Goal: Communication & Community: Share content

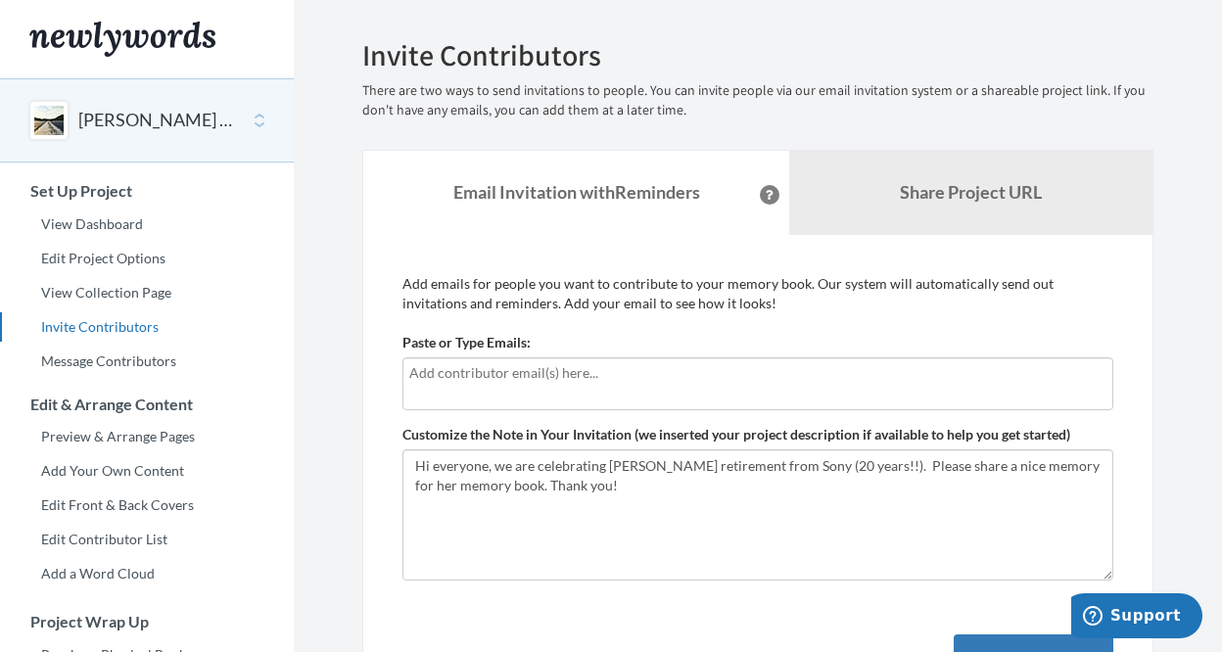
click at [544, 377] on input "text" at bounding box center [757, 373] width 697 height 22
click at [640, 373] on input "text" at bounding box center [757, 373] width 697 height 22
click at [609, 387] on div at bounding box center [757, 383] width 711 height 53
drag, startPoint x: 609, startPoint y: 387, endPoint x: 525, endPoint y: 371, distance: 85.6
click at [525, 371] on input "text" at bounding box center [757, 373] width 697 height 22
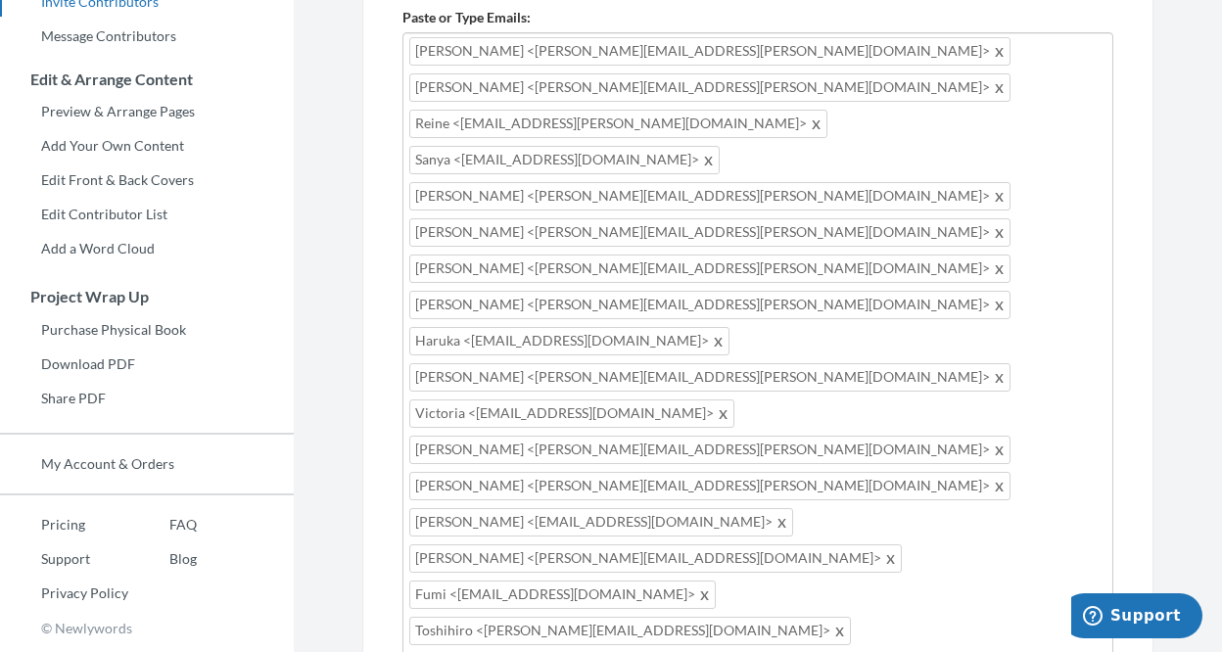
scroll to position [324, 0]
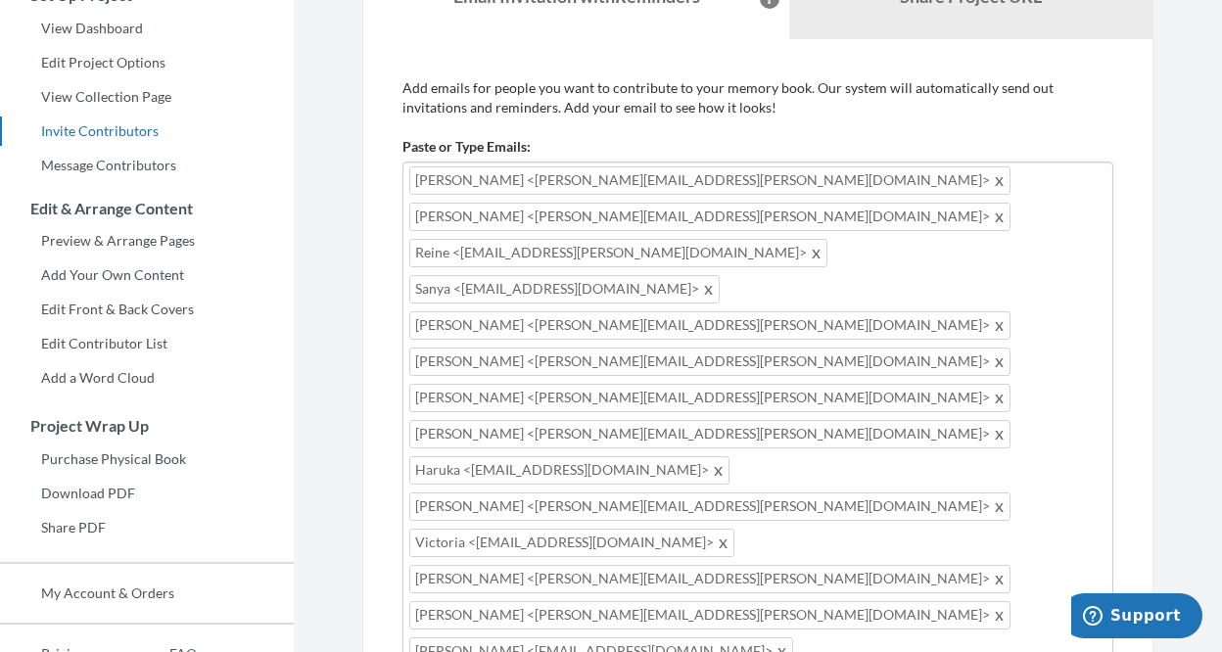
scroll to position [66, 0]
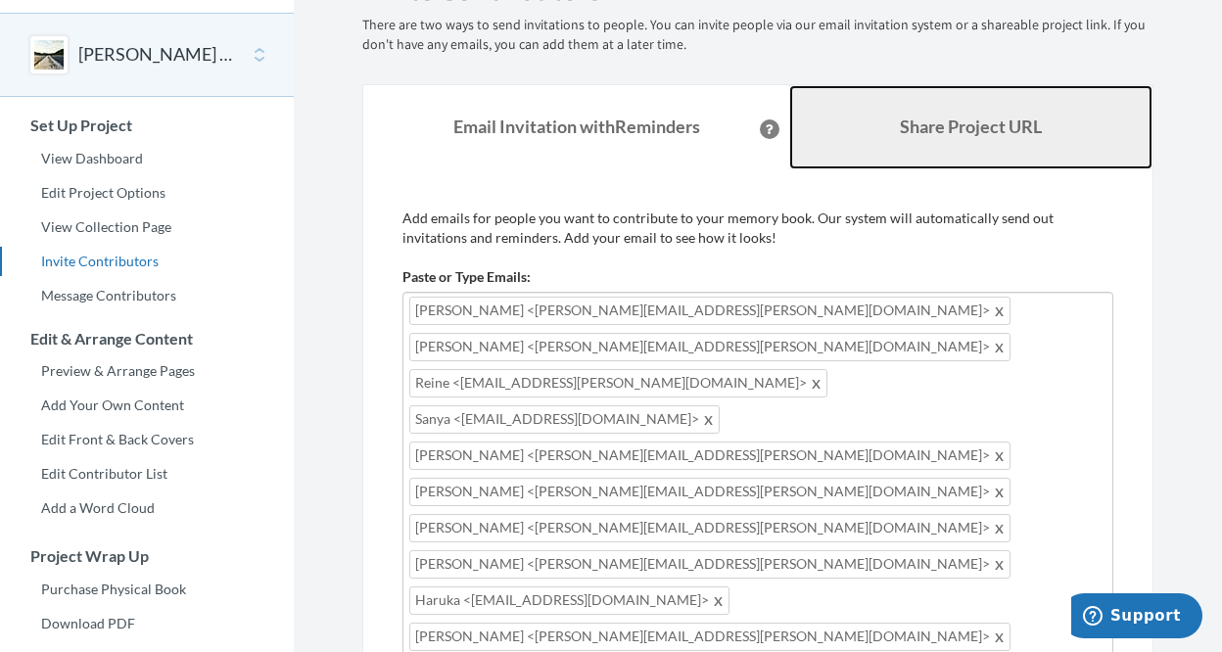
click at [931, 134] on b "Share Project URL" at bounding box center [971, 127] width 142 height 22
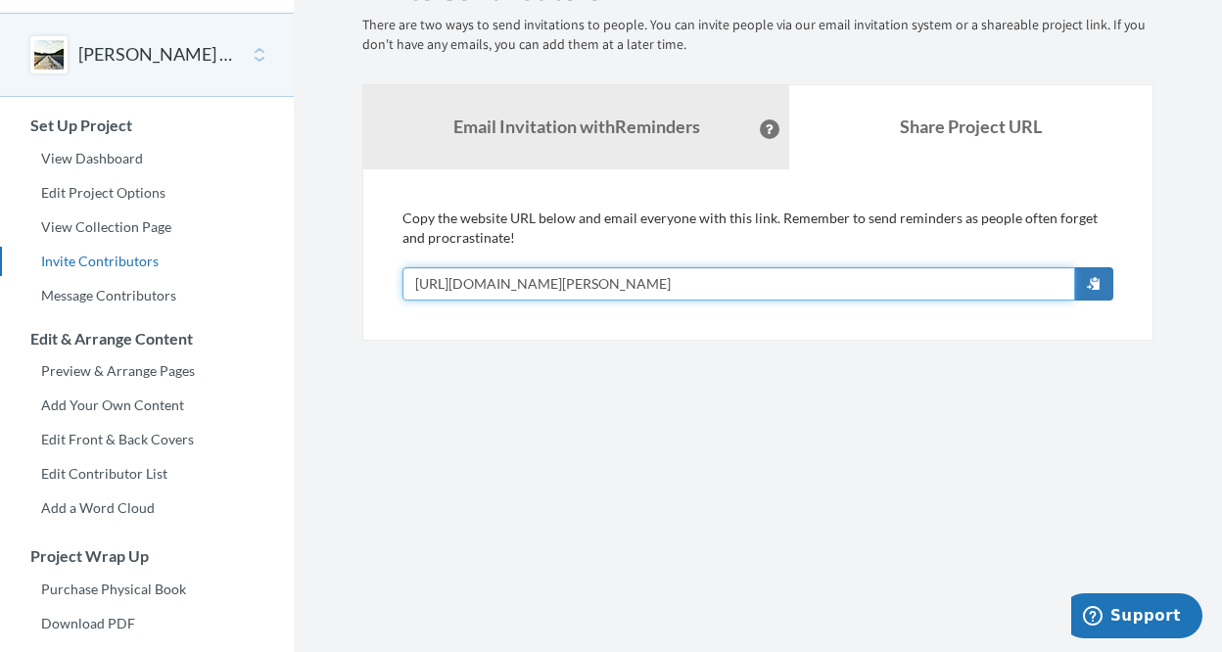
drag, startPoint x: 887, startPoint y: 287, endPoint x: 375, endPoint y: 287, distance: 512.1
click at [375, 287] on div "Add emails for people you want to contribute to your memory book. Our system wi…" at bounding box center [757, 254] width 791 height 171
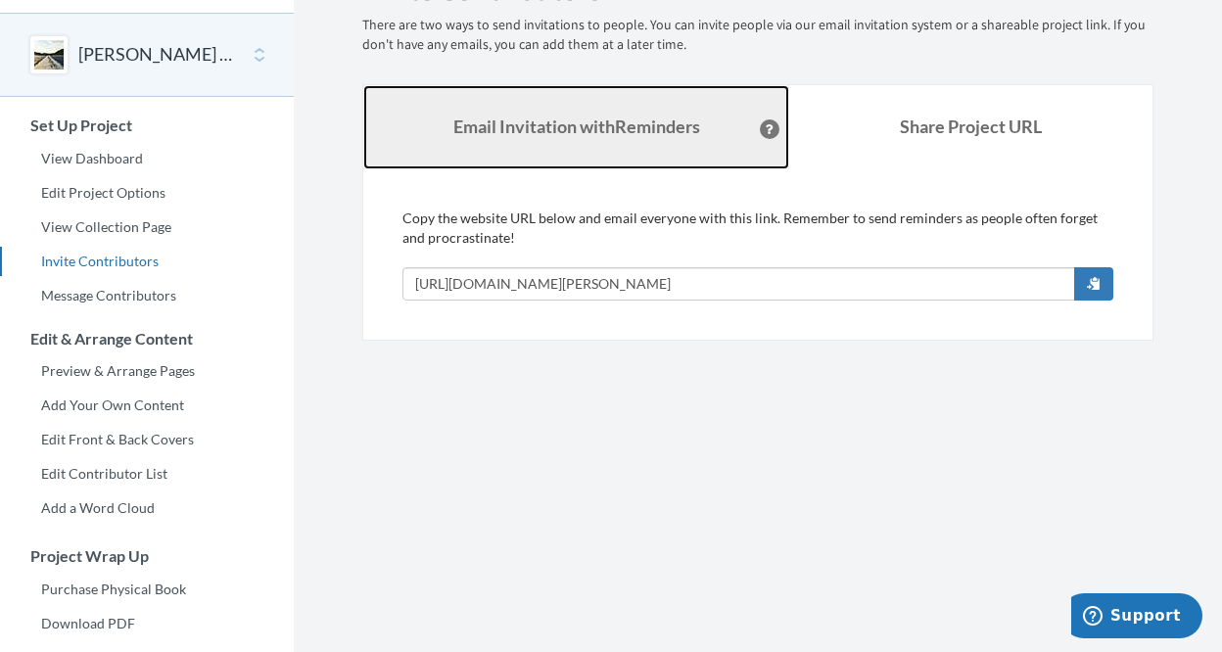
click at [629, 144] on link "Email Invitation with Reminders" at bounding box center [576, 127] width 426 height 84
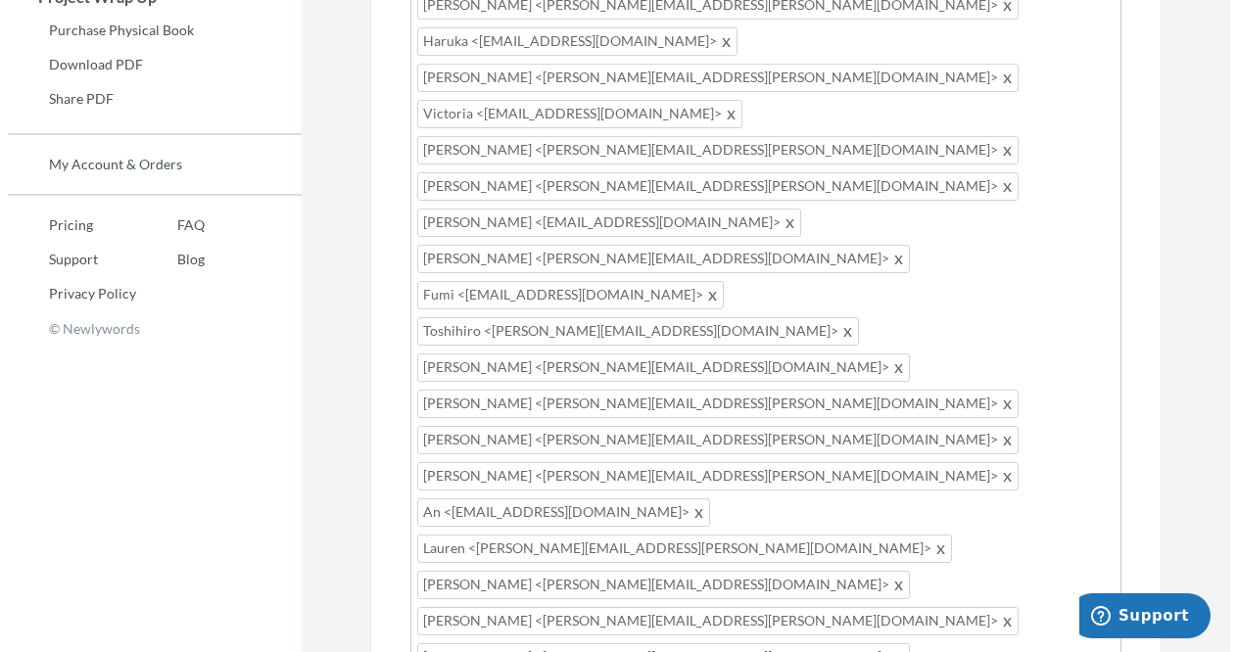
scroll to position [648, 0]
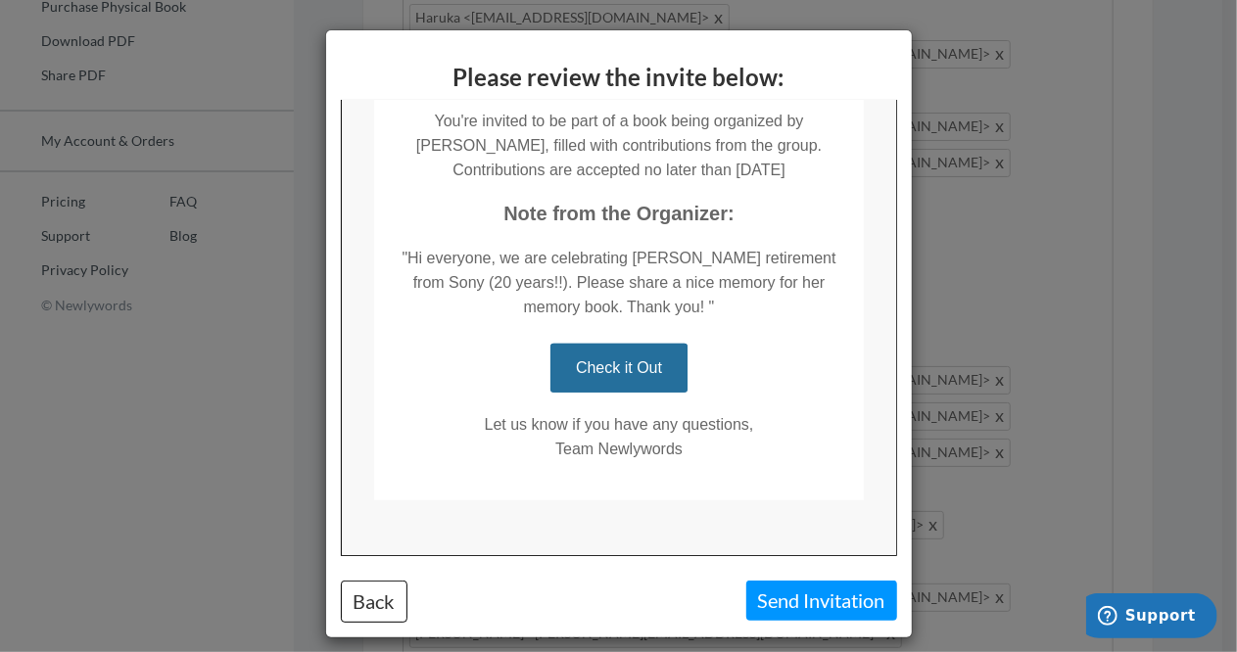
scroll to position [339, 0]
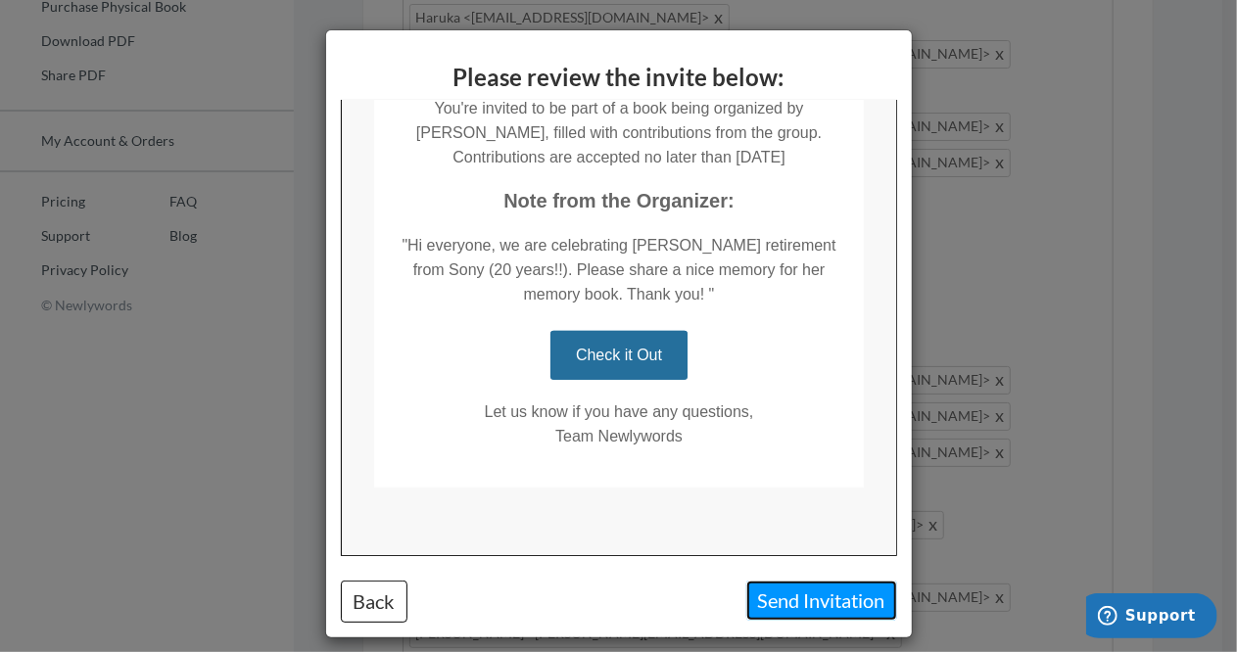
click at [787, 607] on button "Send Invitation" at bounding box center [821, 601] width 151 height 40
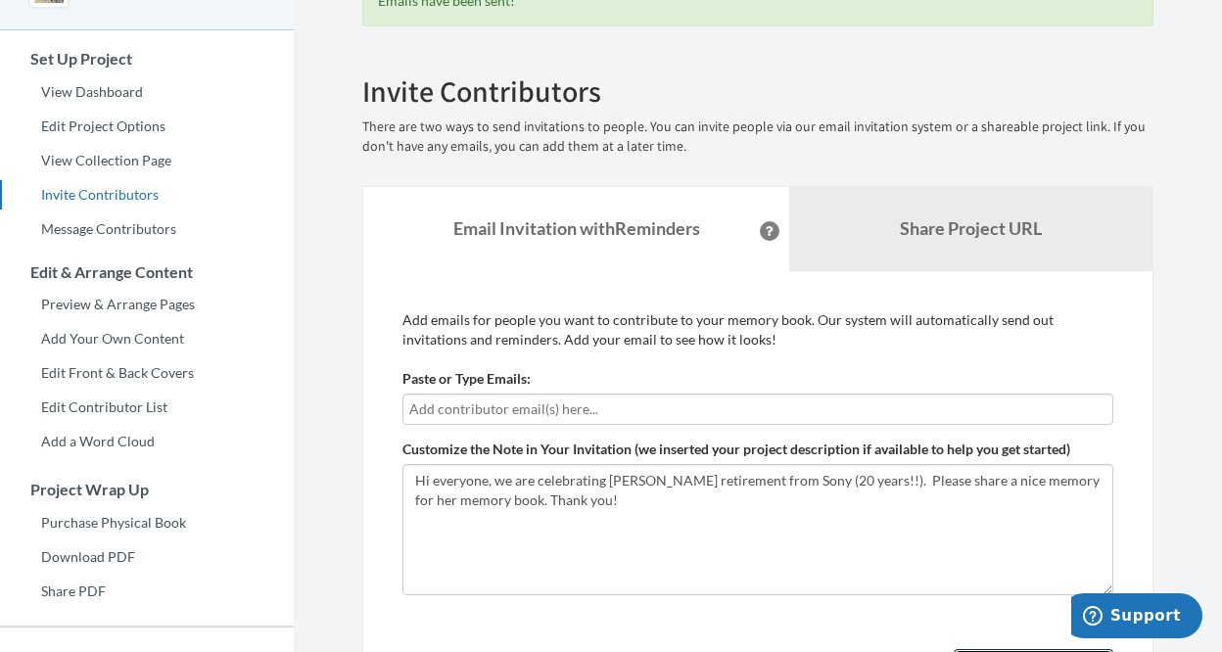
scroll to position [0, 0]
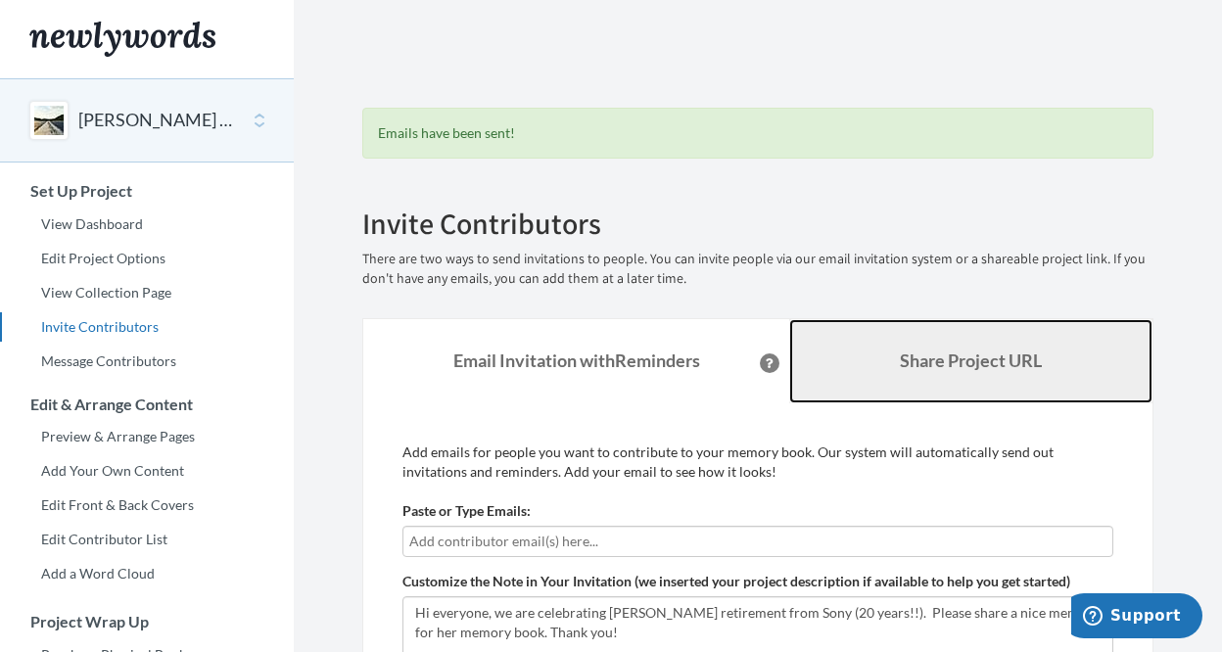
click at [931, 361] on b "Share Project URL" at bounding box center [971, 361] width 142 height 22
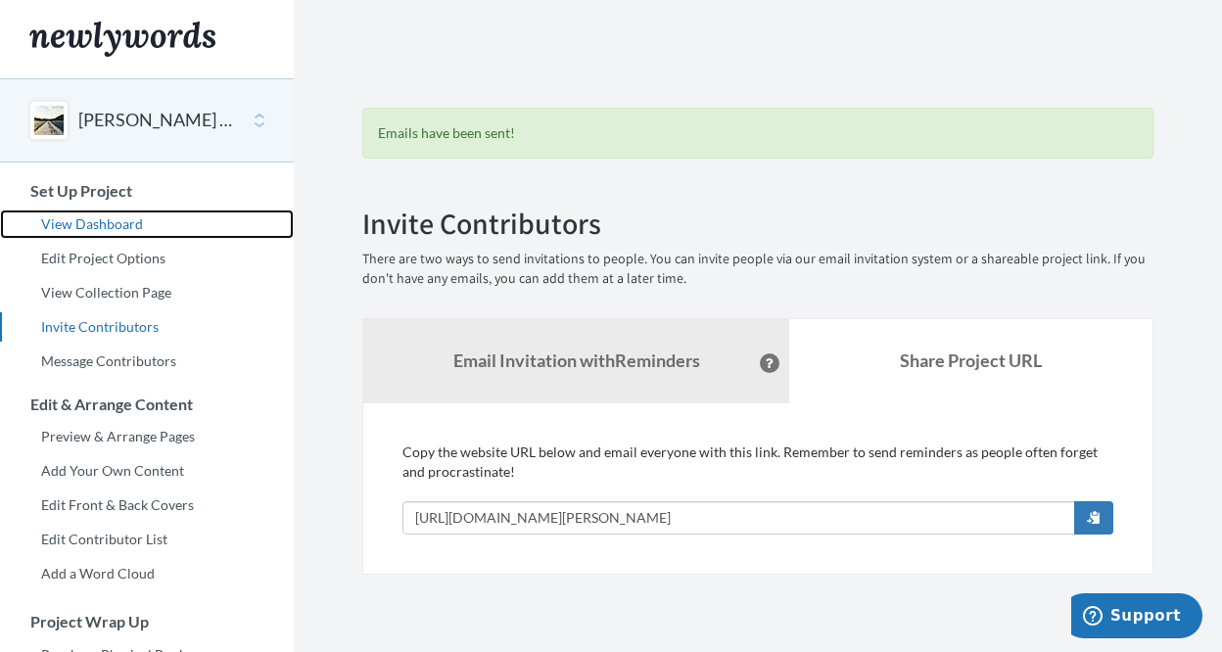
click at [79, 220] on link "View Dashboard" at bounding box center [147, 224] width 294 height 29
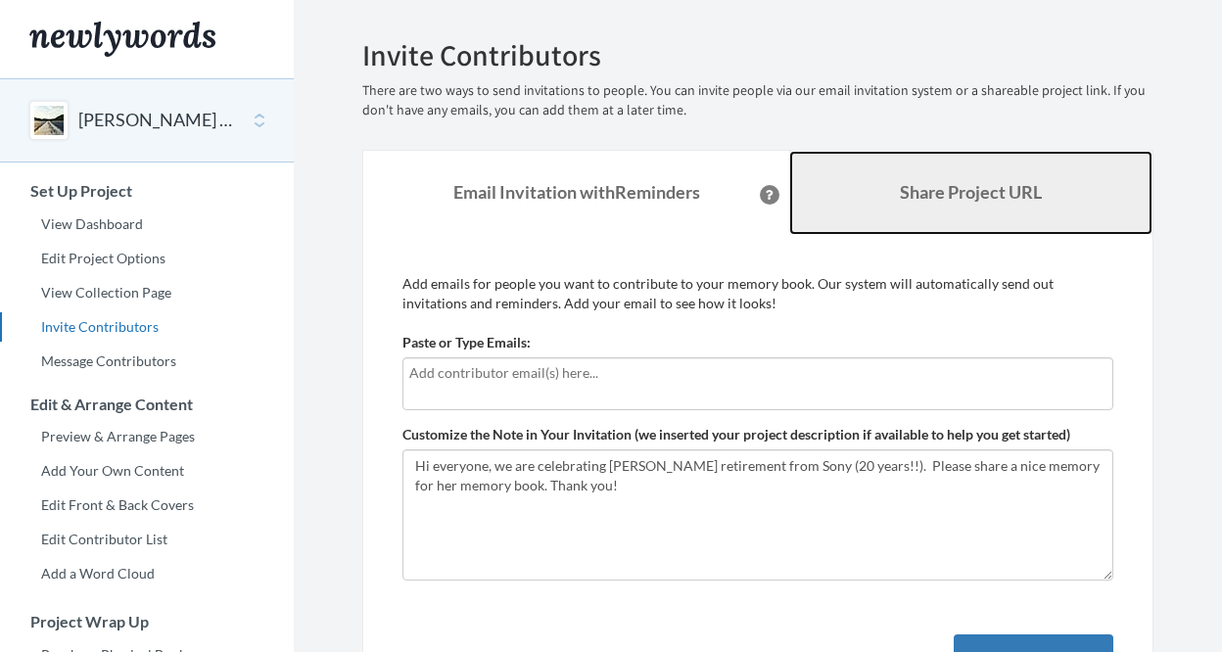
click at [922, 195] on b "Share Project URL" at bounding box center [971, 192] width 142 height 22
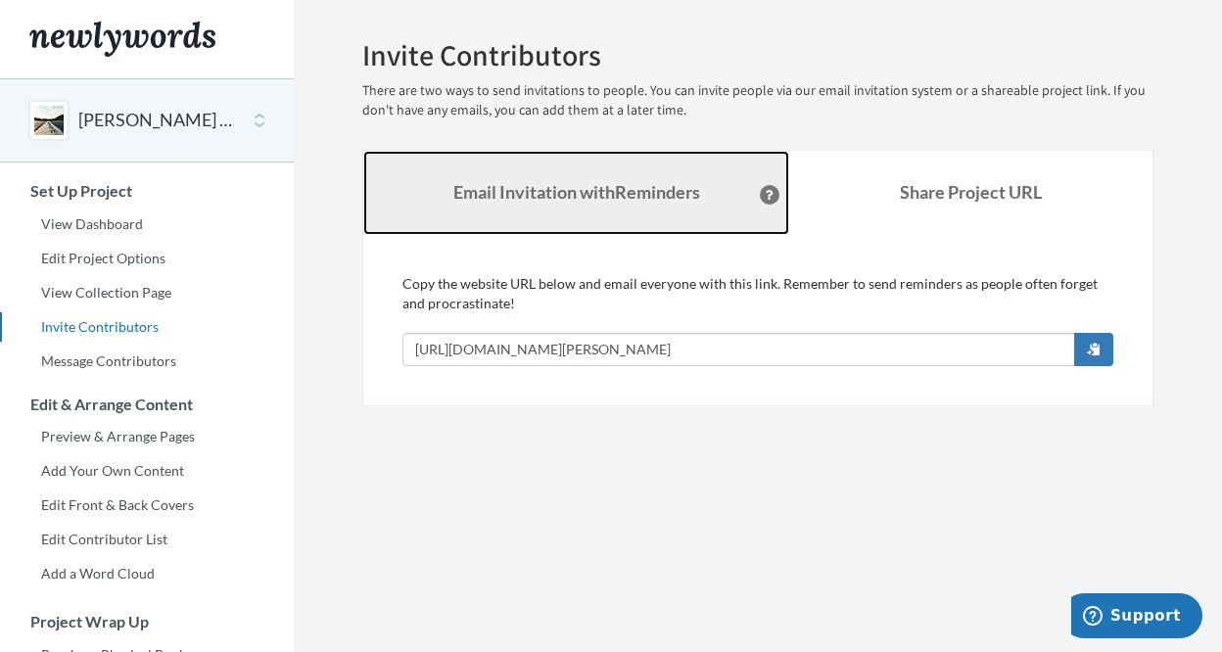
click at [672, 207] on link "Email Invitation with Reminders" at bounding box center [576, 193] width 426 height 84
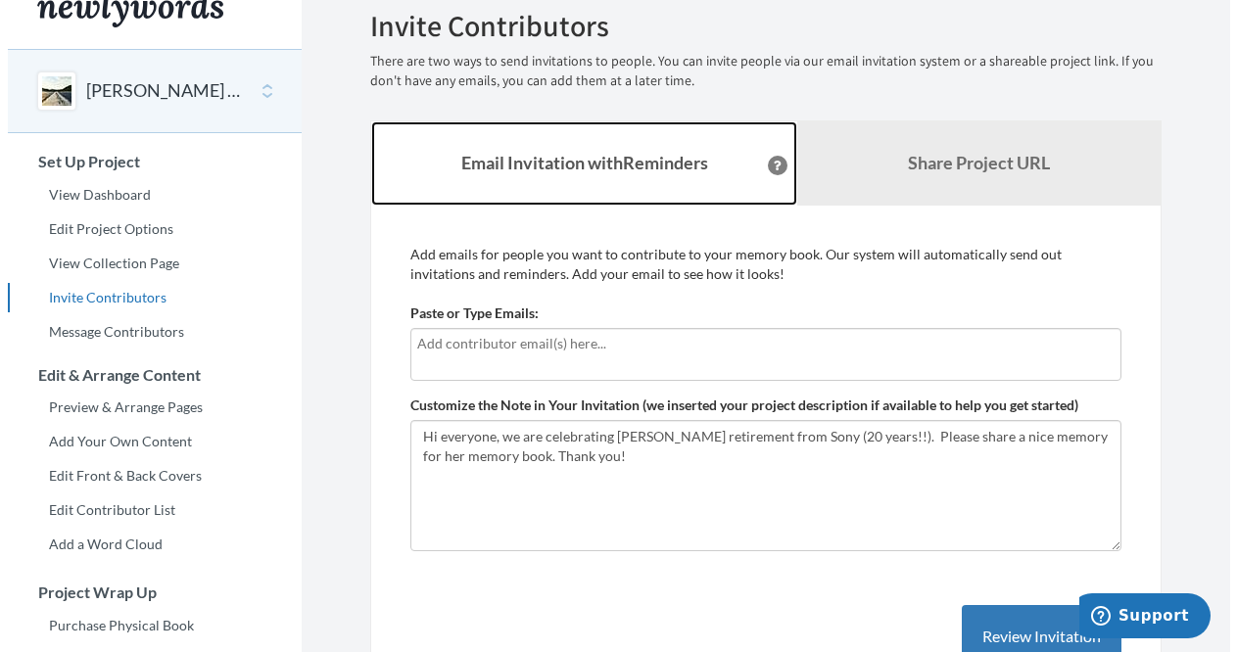
scroll to position [32, 0]
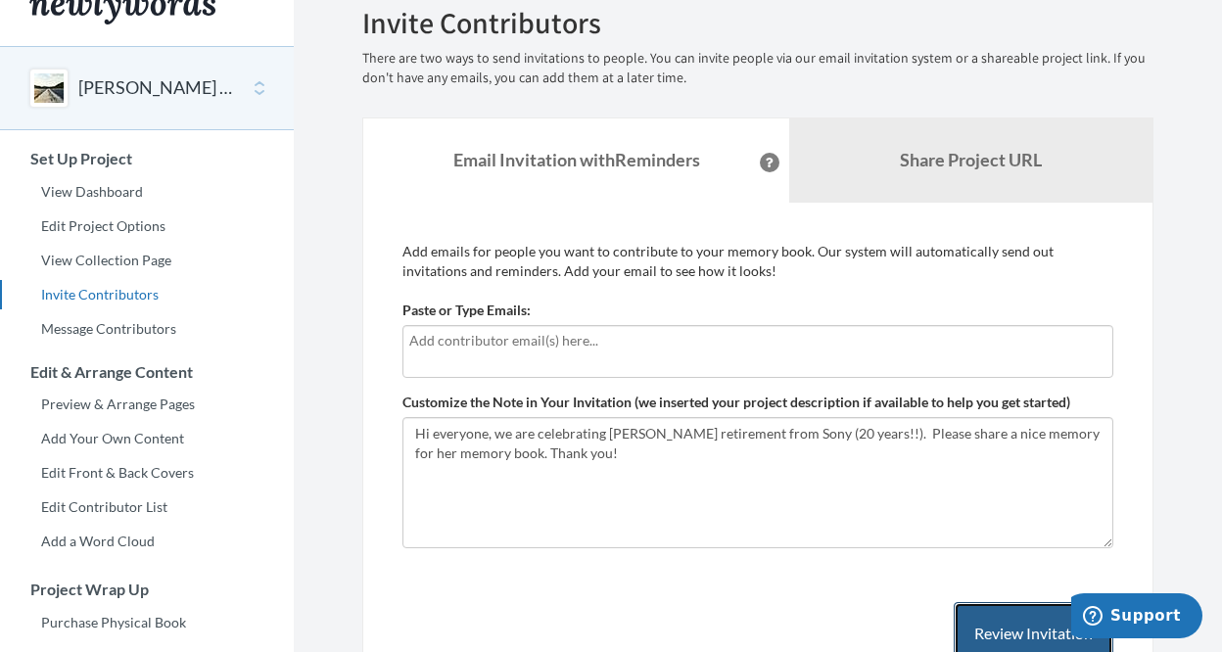
click at [991, 629] on button "Review Invitation" at bounding box center [1034, 634] width 160 height 64
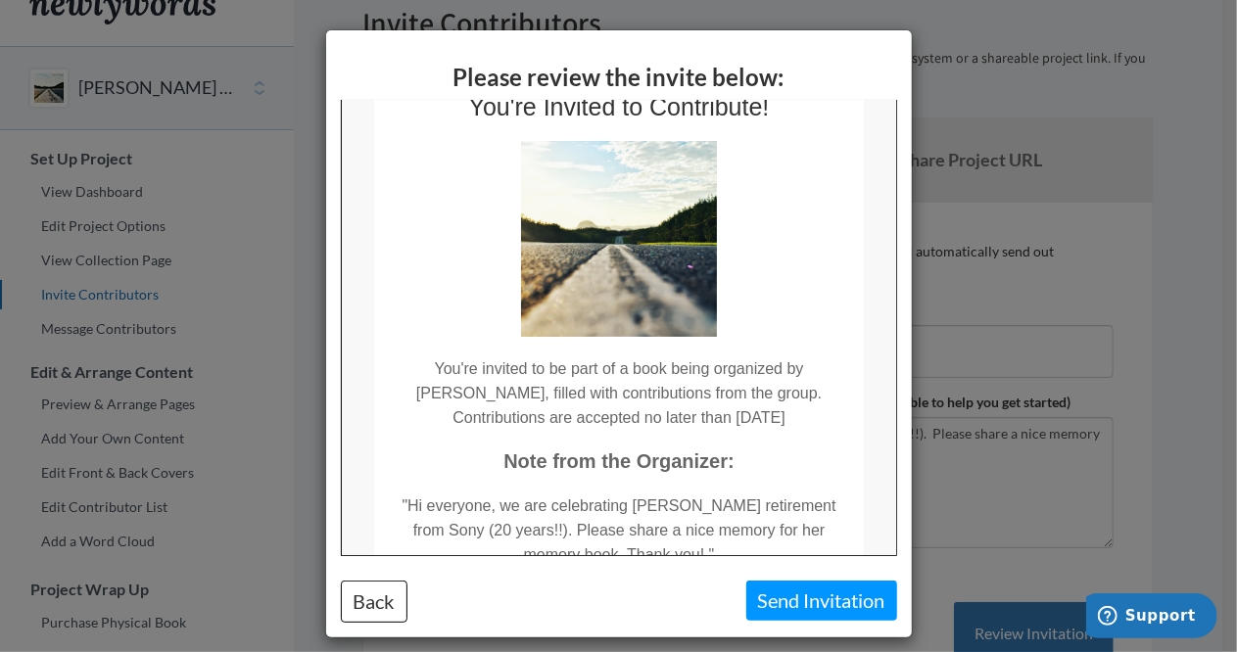
scroll to position [0, 0]
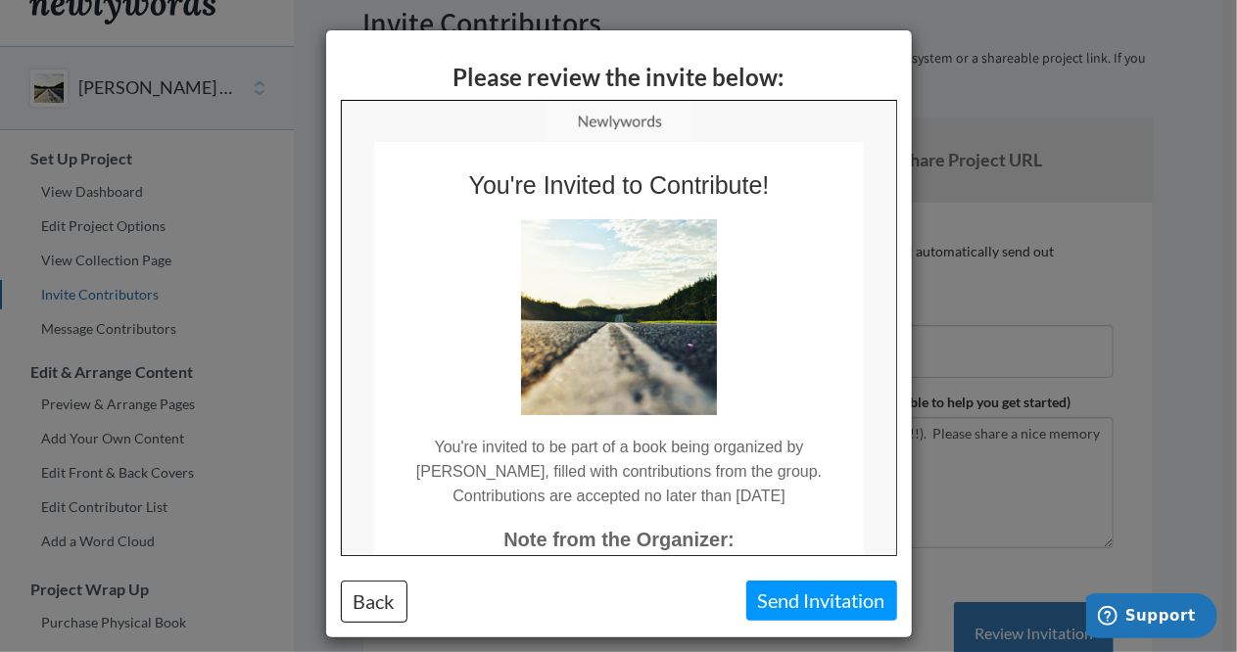
drag, startPoint x: 887, startPoint y: 215, endPoint x: 1254, endPoint y: 269, distance: 371.1
click at [999, 285] on div "Please review the invite below: Back Send Invitation" at bounding box center [618, 326] width 1237 height 652
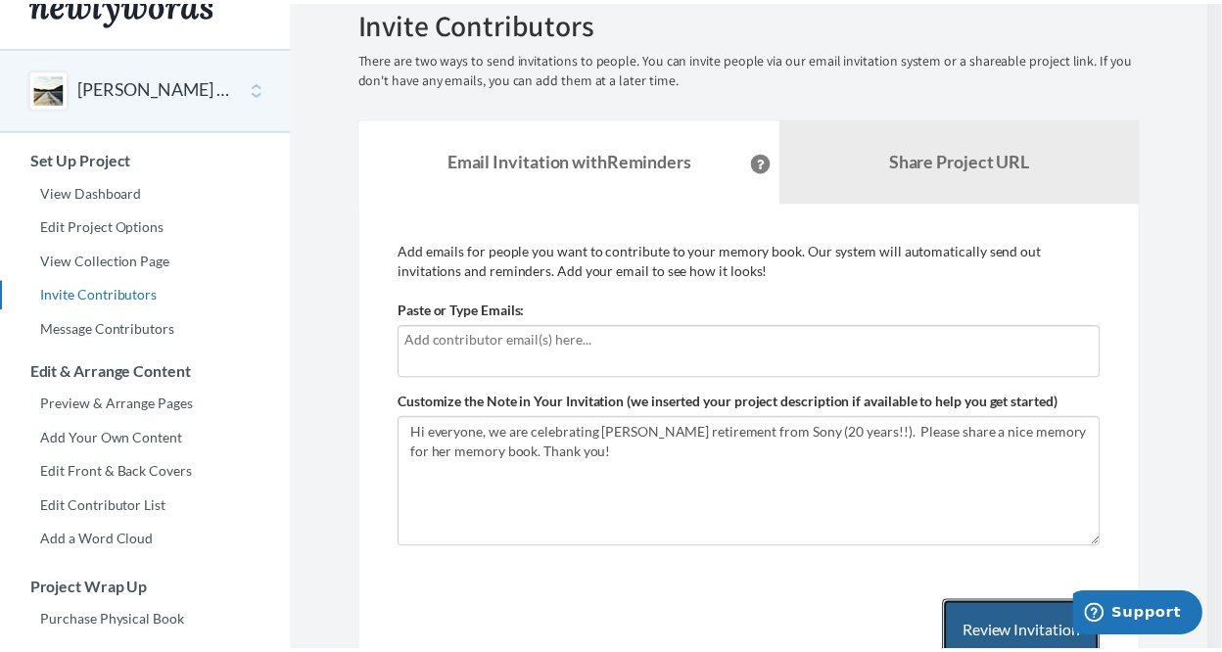
scroll to position [43, 0]
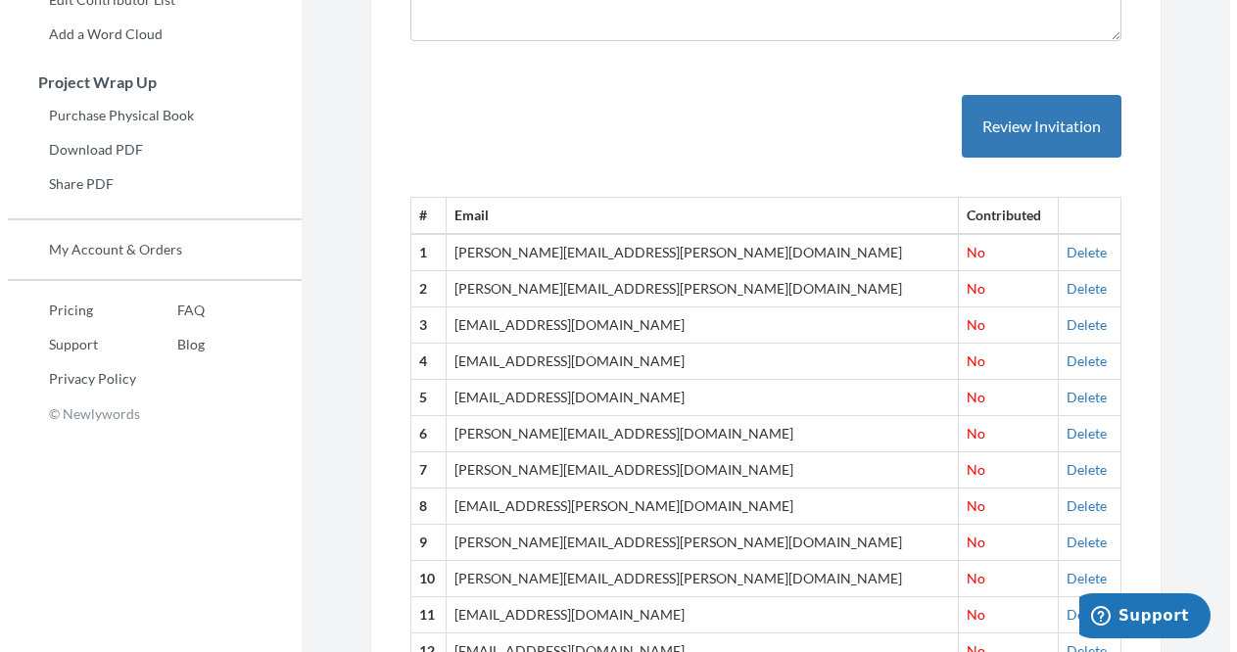
scroll to position [343, 0]
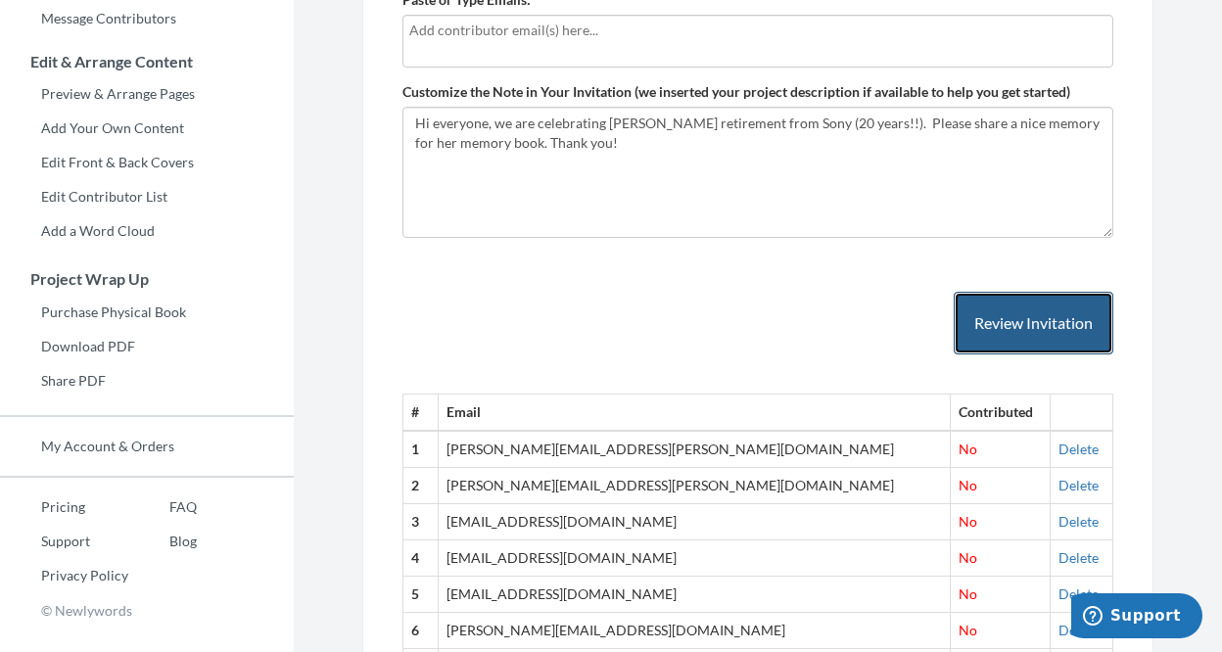
click at [1036, 309] on button "Review Invitation" at bounding box center [1034, 324] width 160 height 64
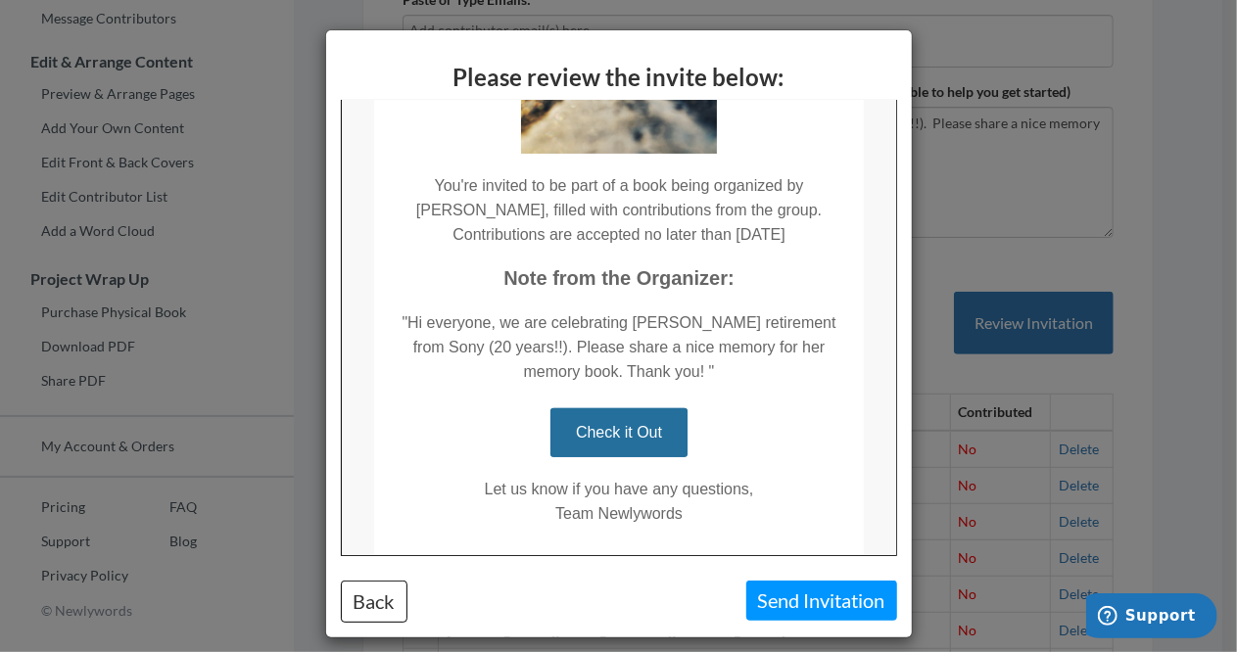
scroll to position [339, 0]
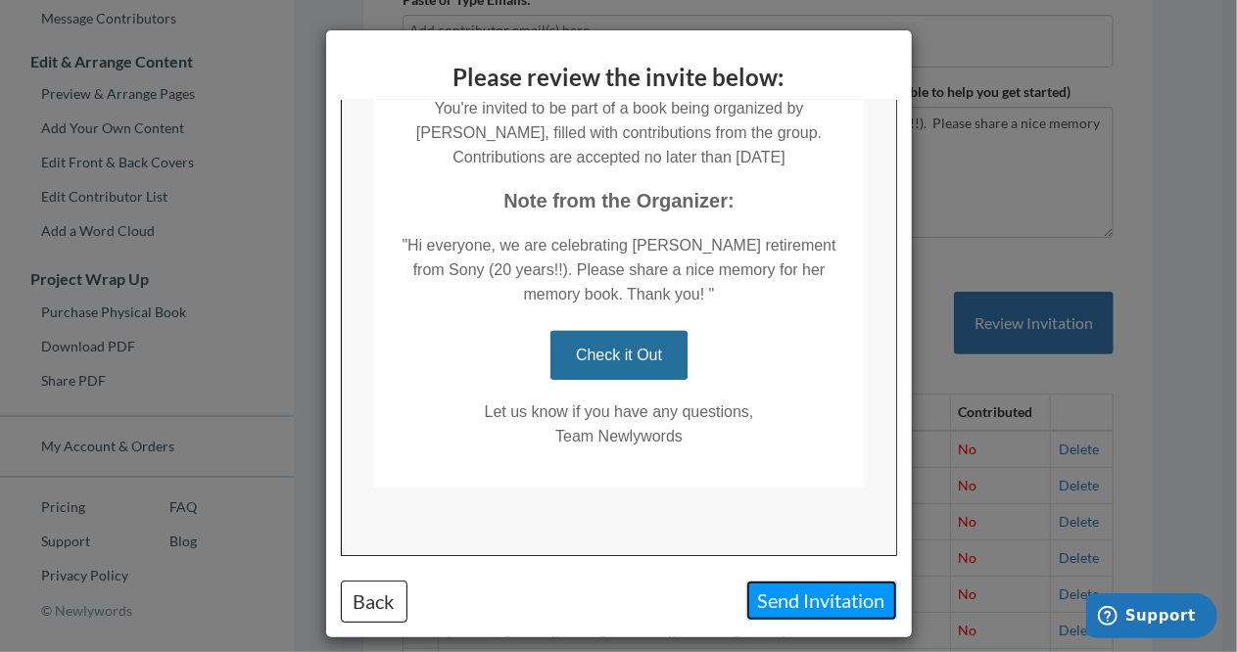
click at [825, 608] on button "Send Invitation" at bounding box center [821, 601] width 151 height 40
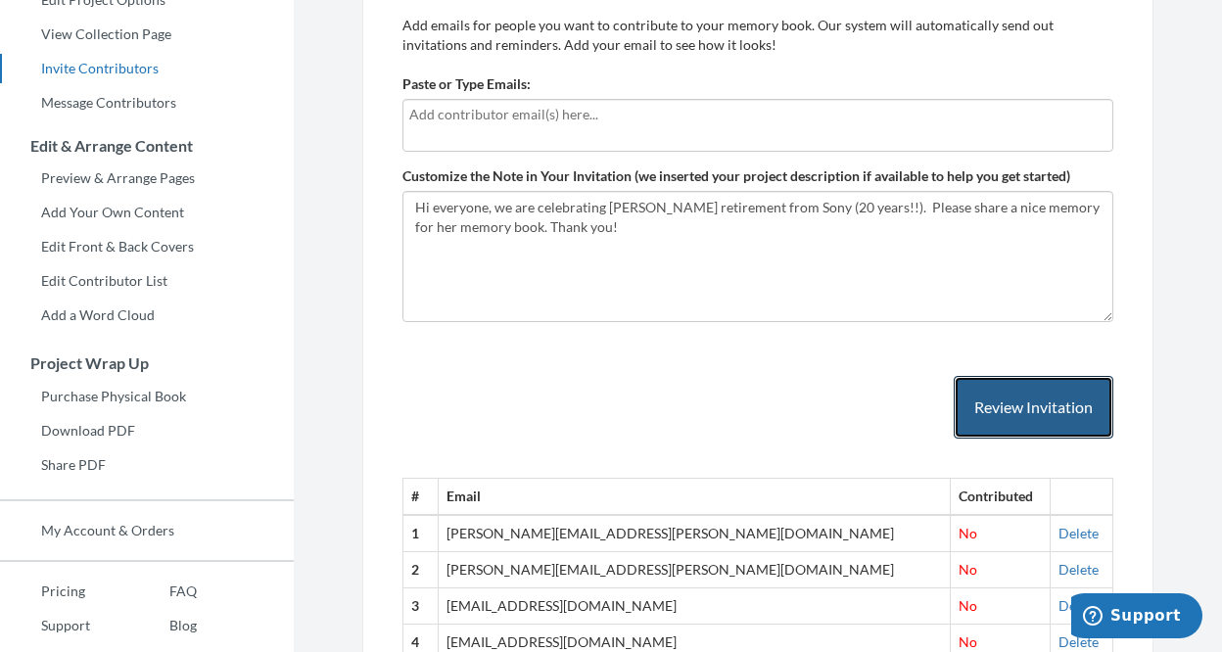
scroll to position [0, 0]
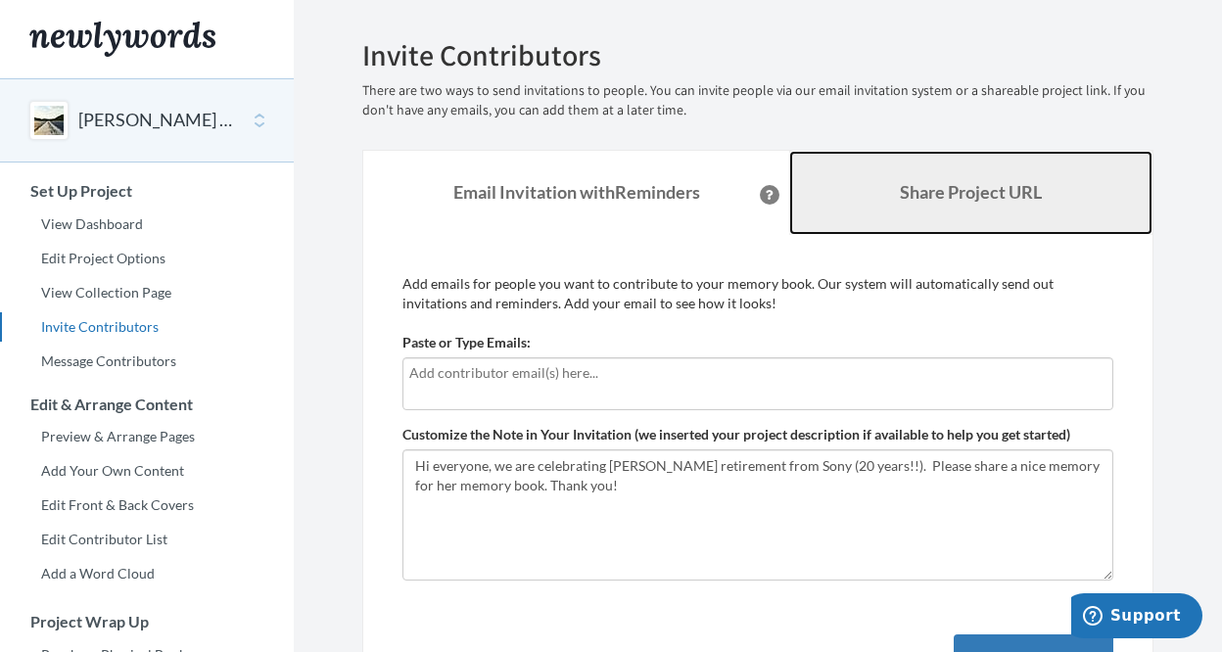
click at [900, 185] on b "Share Project URL" at bounding box center [971, 192] width 142 height 22
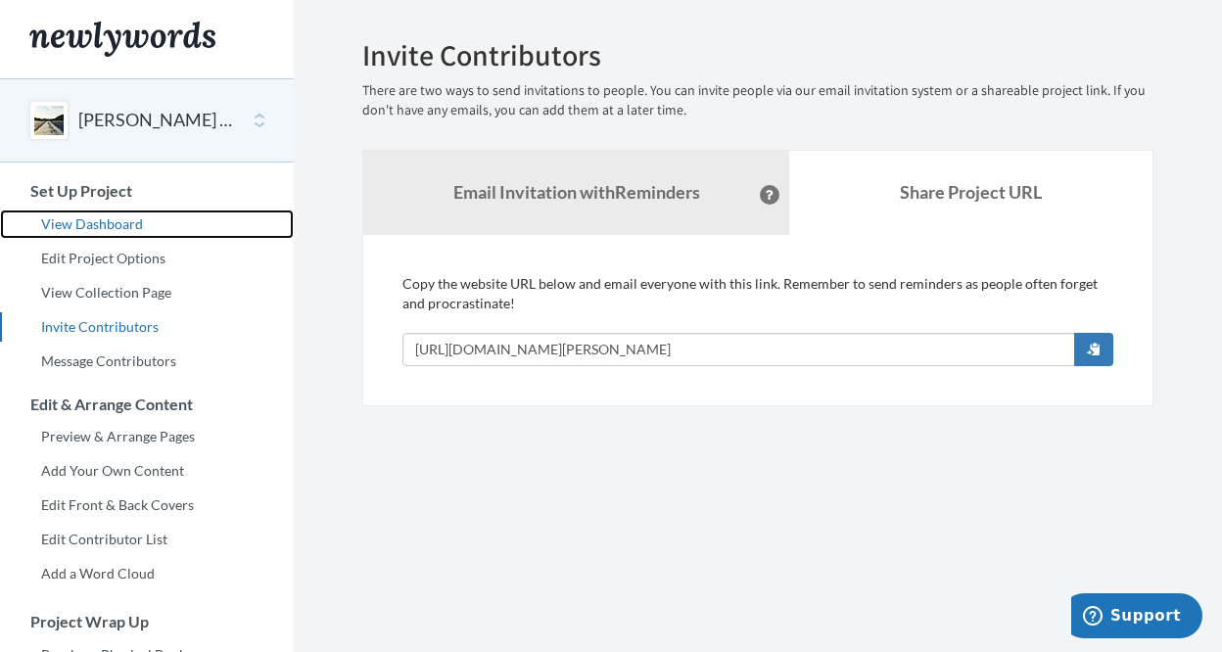
click at [90, 226] on link "View Dashboard" at bounding box center [147, 224] width 294 height 29
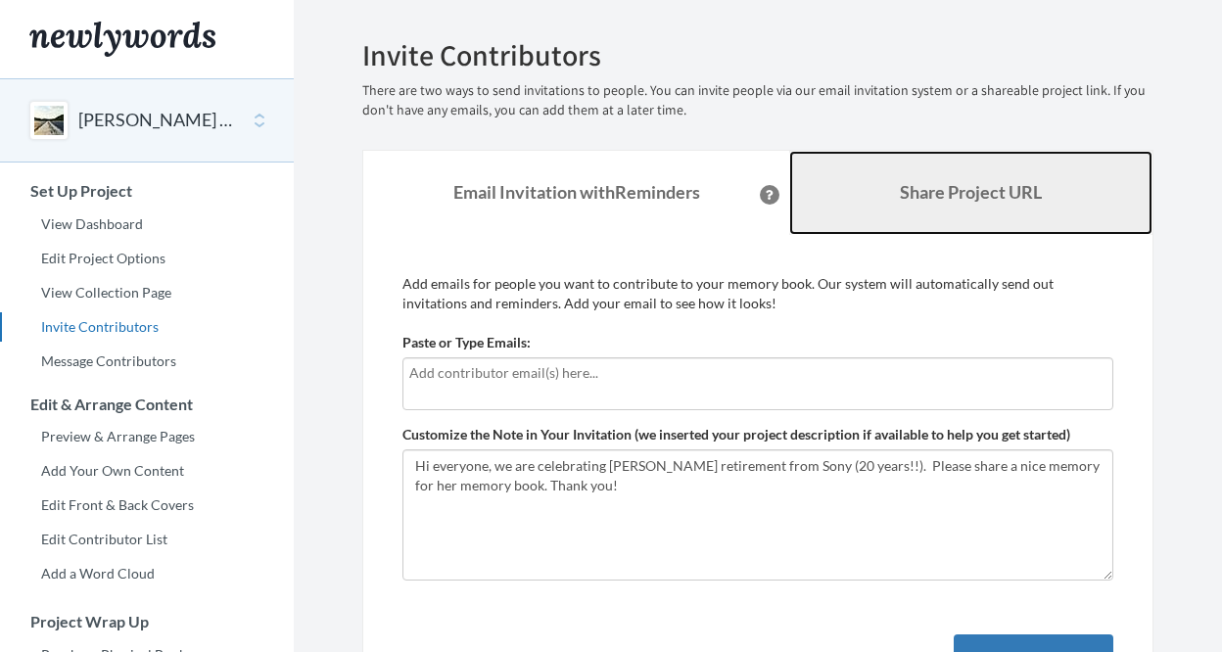
click at [918, 184] on b "Share Project URL" at bounding box center [971, 192] width 142 height 22
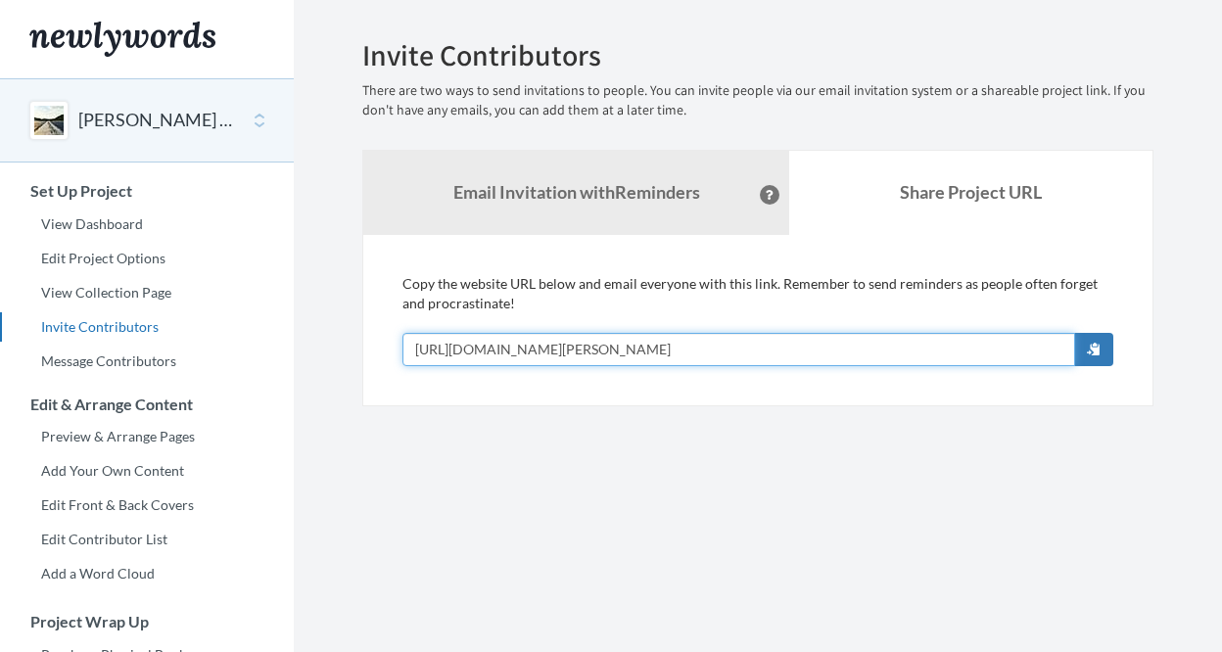
drag, startPoint x: 901, startPoint y: 351, endPoint x: 373, endPoint y: 355, distance: 527.8
click at [373, 355] on div "Add emails for people you want to contribute to your memory book. Our system wi…" at bounding box center [757, 320] width 791 height 171
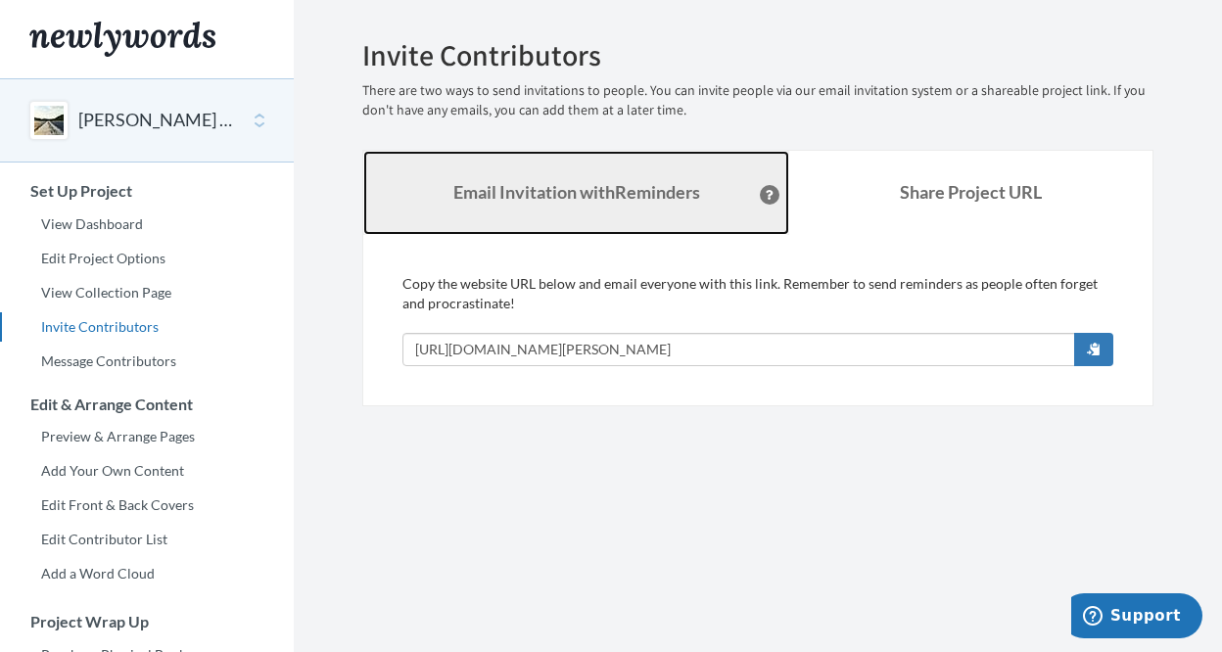
click at [578, 201] on strong "Email Invitation with Reminders" at bounding box center [576, 192] width 247 height 22
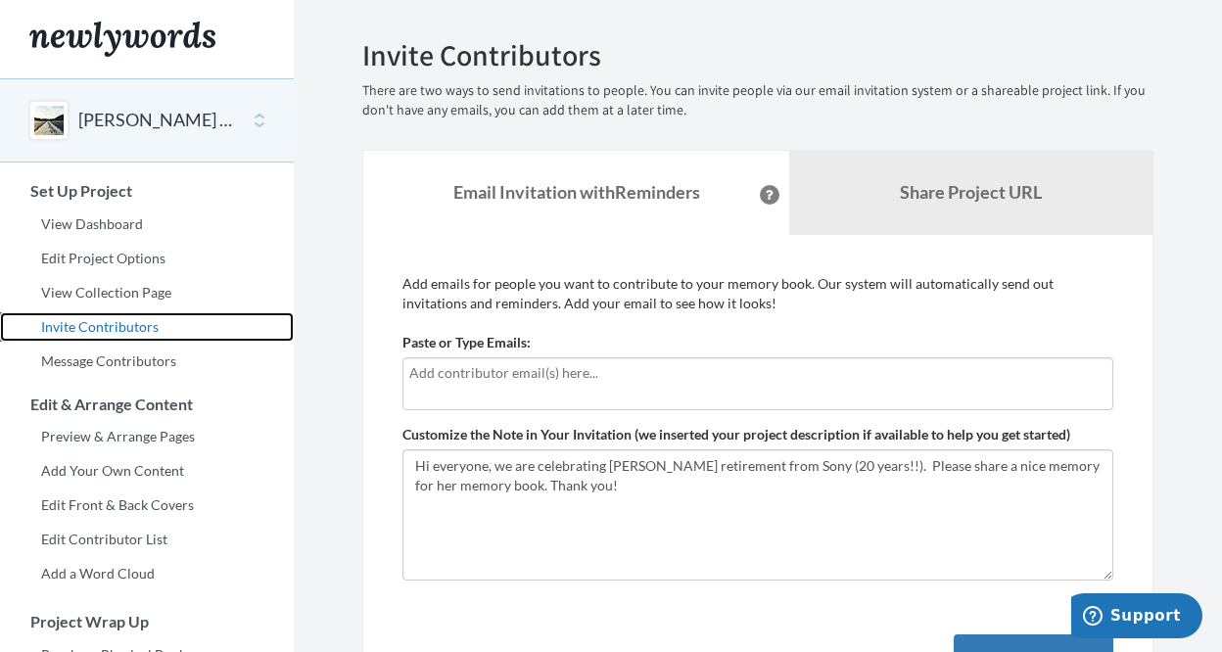
click at [90, 327] on link "Invite Contributors" at bounding box center [147, 326] width 294 height 29
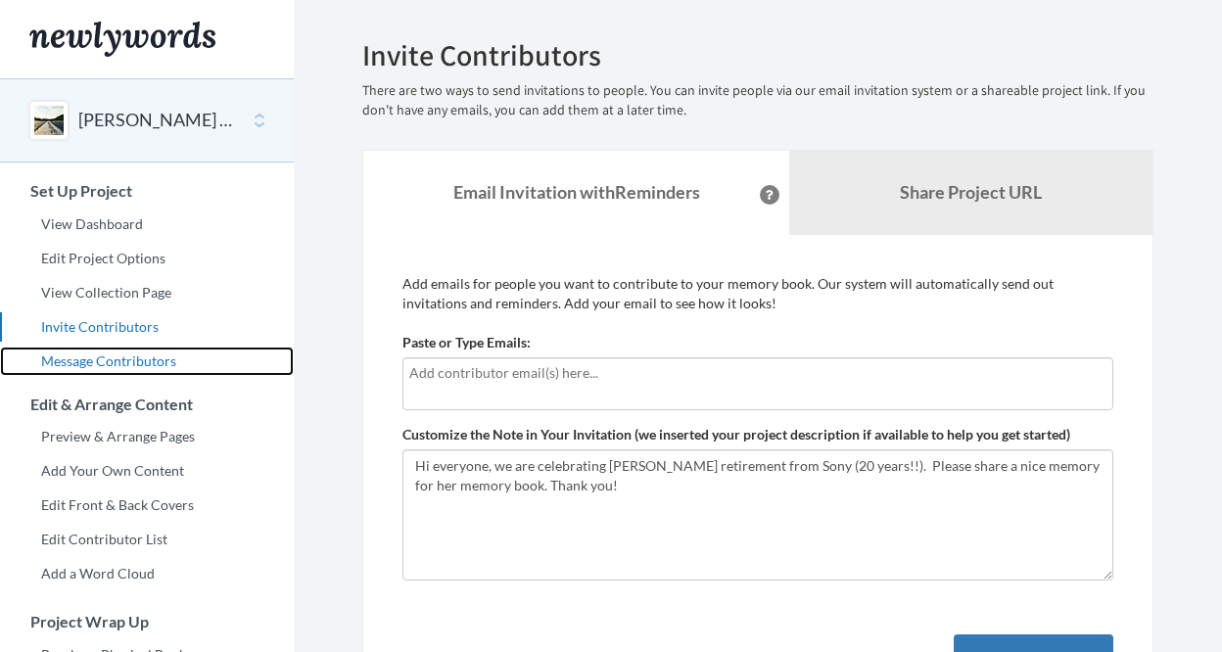
click at [114, 355] on link "Message Contributors" at bounding box center [147, 361] width 294 height 29
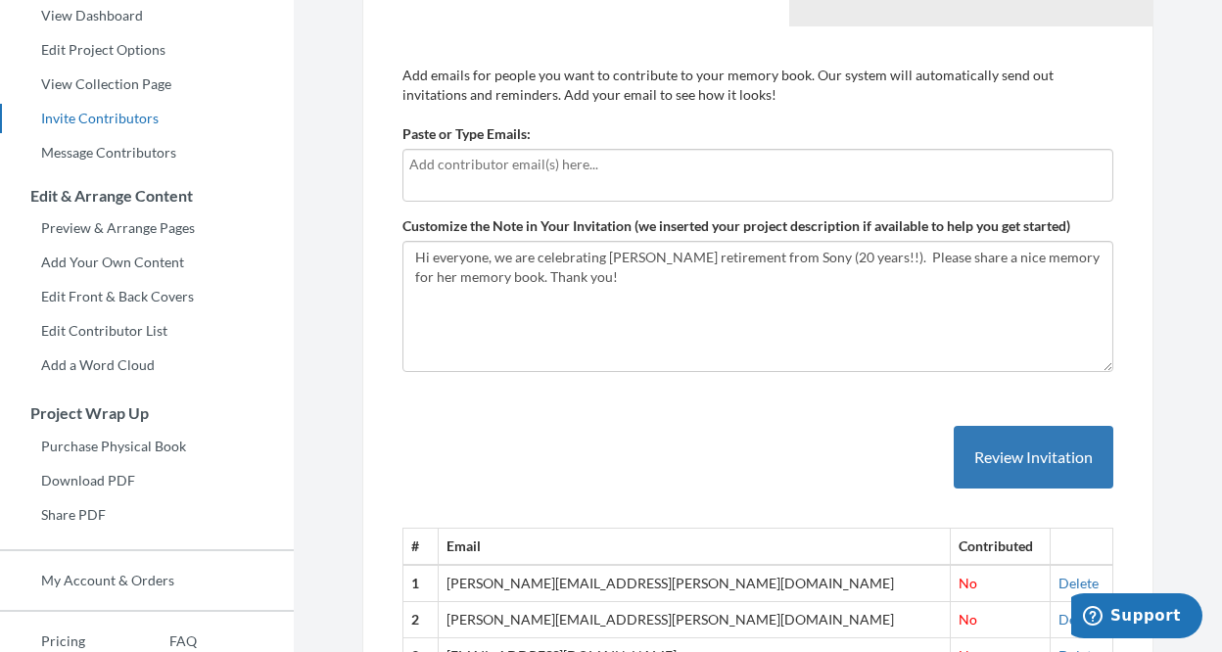
scroll to position [193, 0]
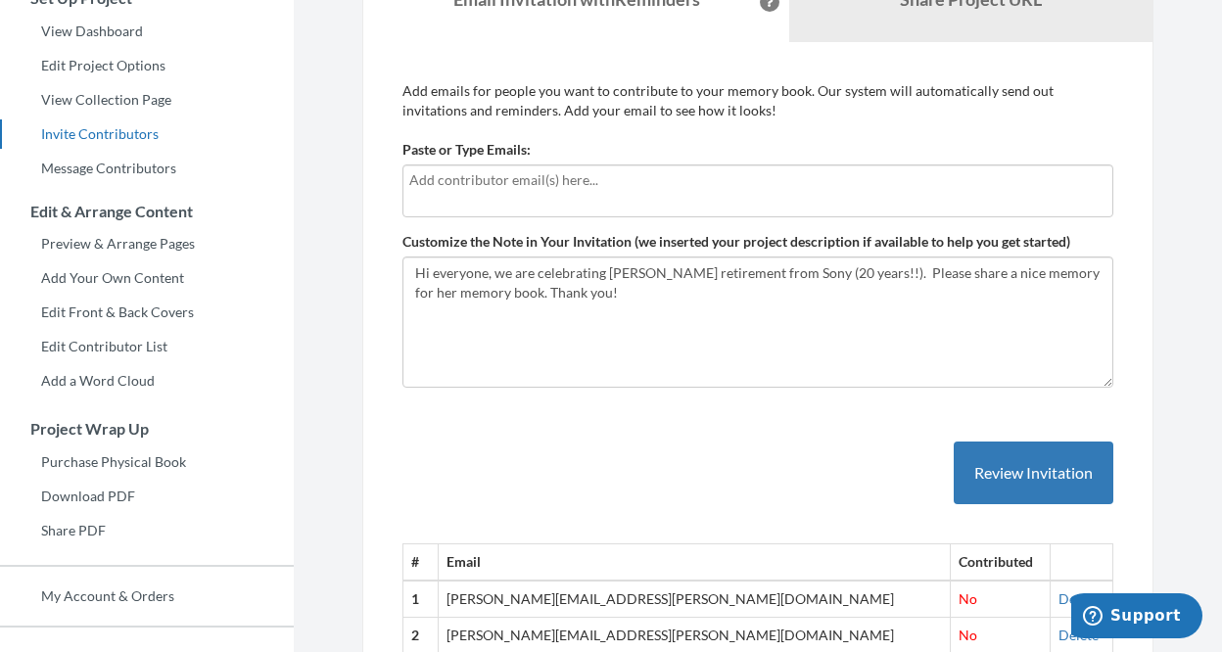
click at [582, 179] on input "text" at bounding box center [757, 180] width 697 height 22
type input "[EMAIL_ADDRESS][PERSON_NAME][DOMAIN_NAME]"
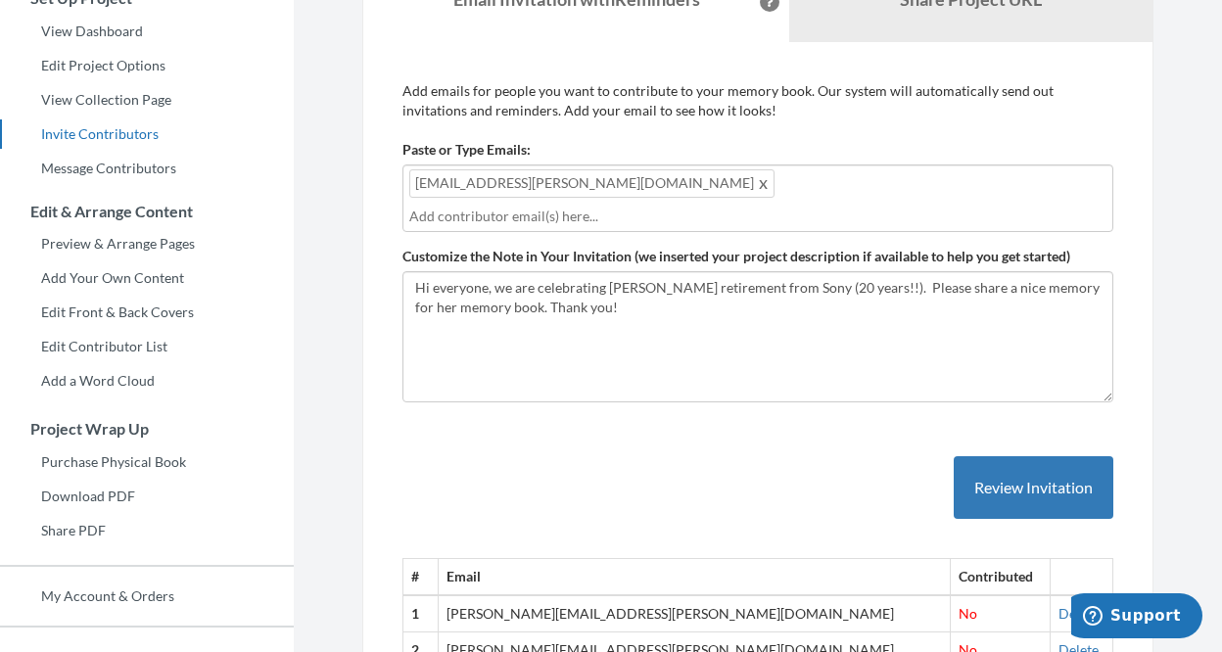
click at [668, 206] on input "text" at bounding box center [757, 217] width 697 height 22
type input "[EMAIL_ADDRESS][DOMAIN_NAME]"
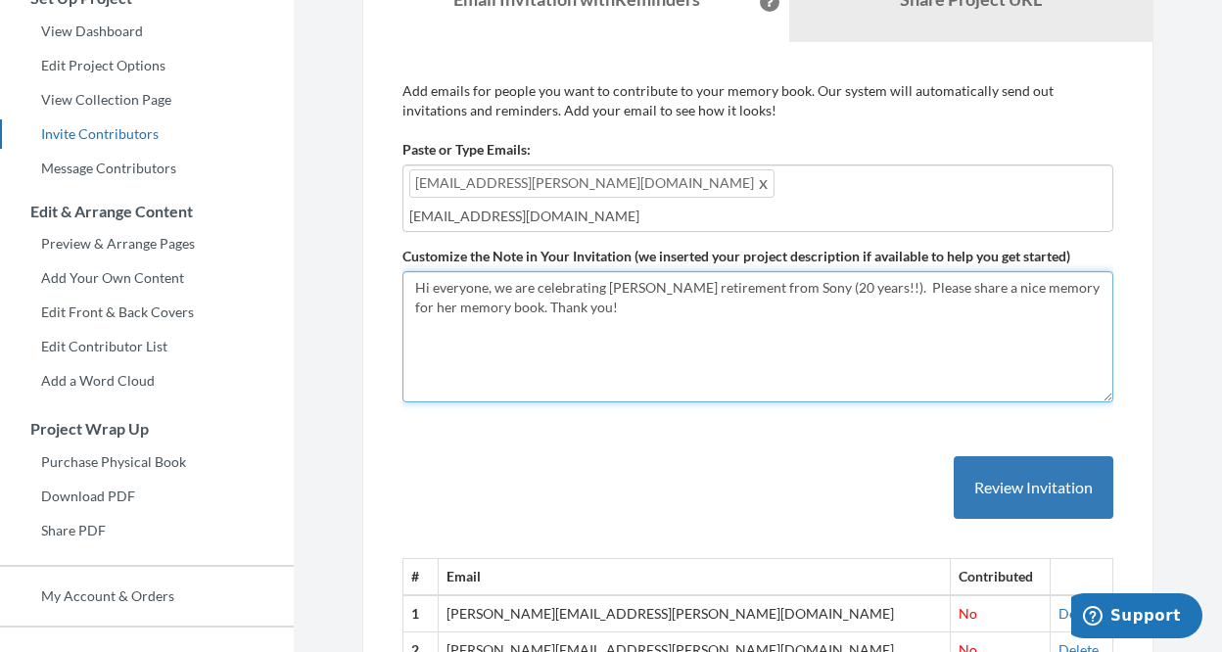
click at [797, 298] on textarea "Hi everyone, we are celebrating [PERSON_NAME] retirement from Sony (20 years!!)…" at bounding box center [757, 336] width 711 height 131
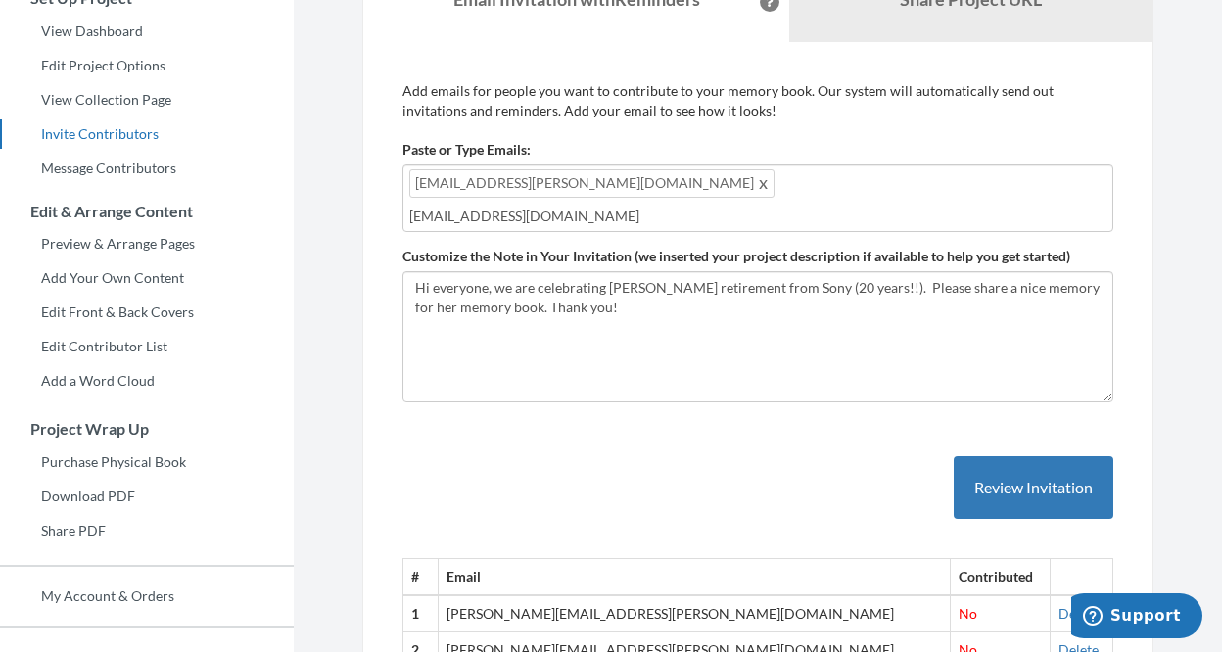
click at [841, 190] on div "reine.bounlutay@sony.com joesette.gippetti@sony.com" at bounding box center [757, 198] width 711 height 68
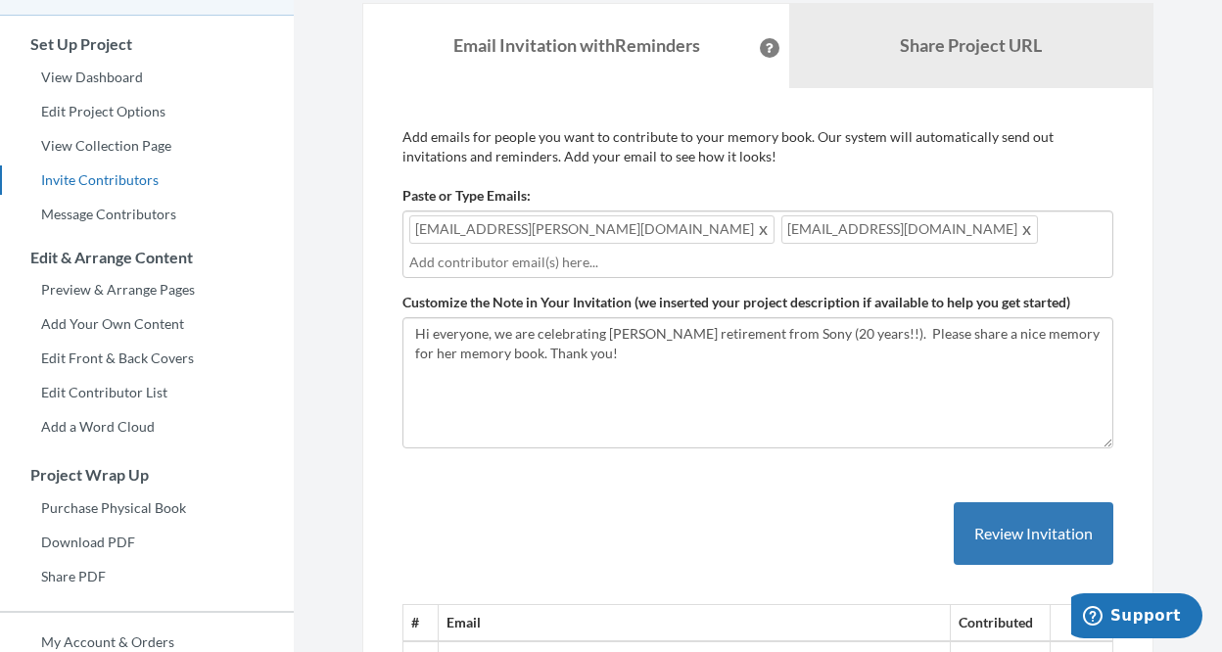
scroll to position [145, 0]
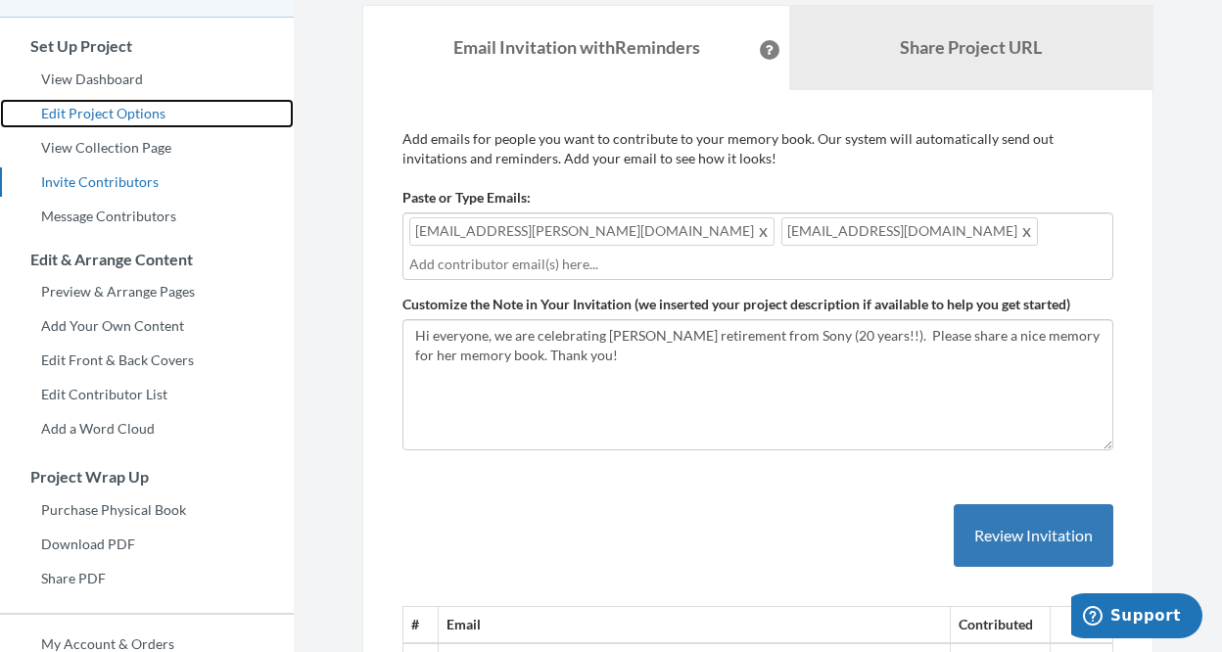
click at [108, 107] on link "Edit Project Options" at bounding box center [147, 113] width 294 height 29
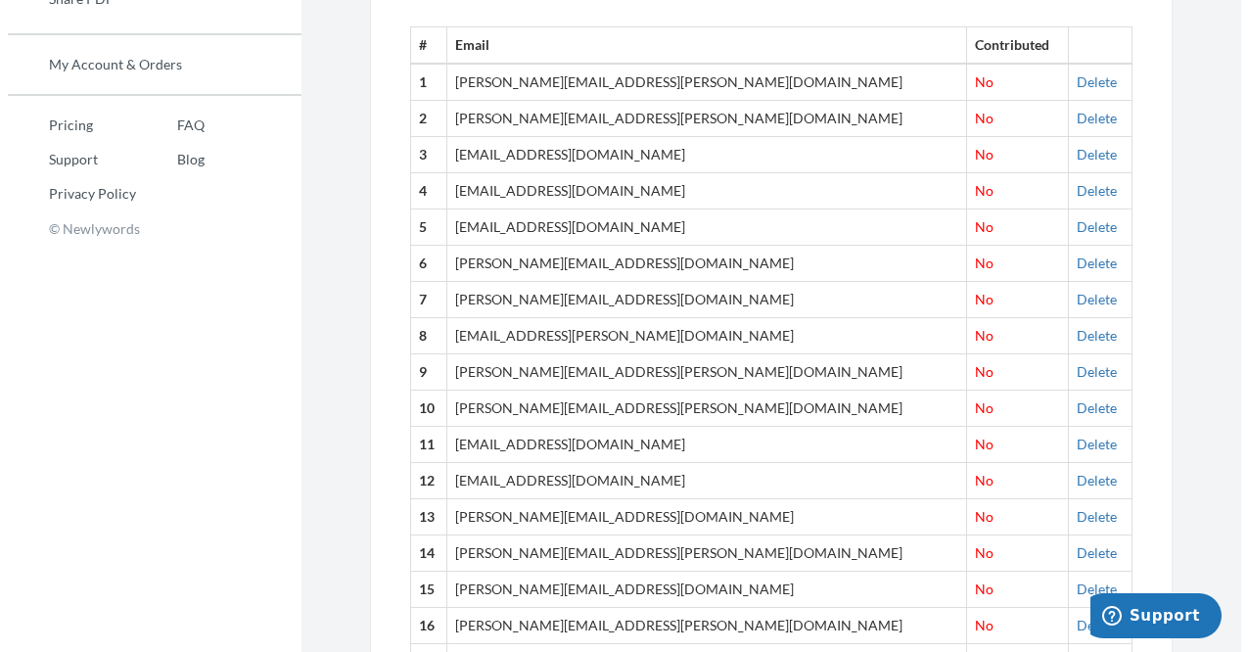
scroll to position [450, 0]
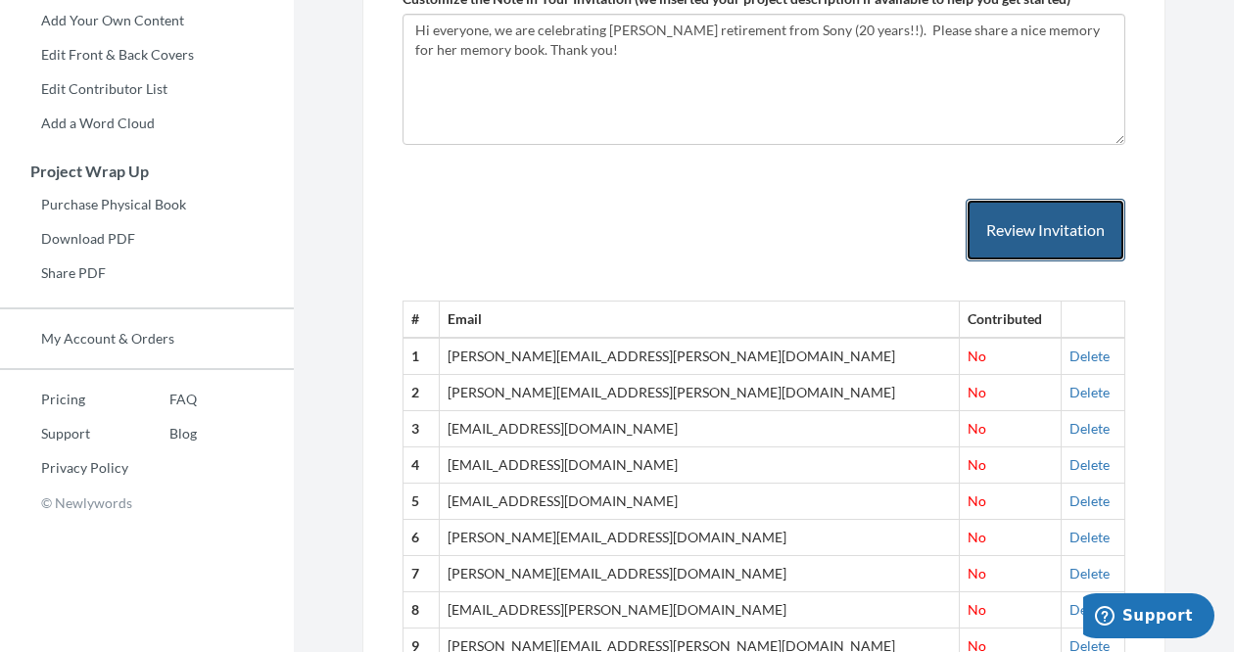
click at [1088, 227] on button "Review Invitation" at bounding box center [1045, 231] width 160 height 64
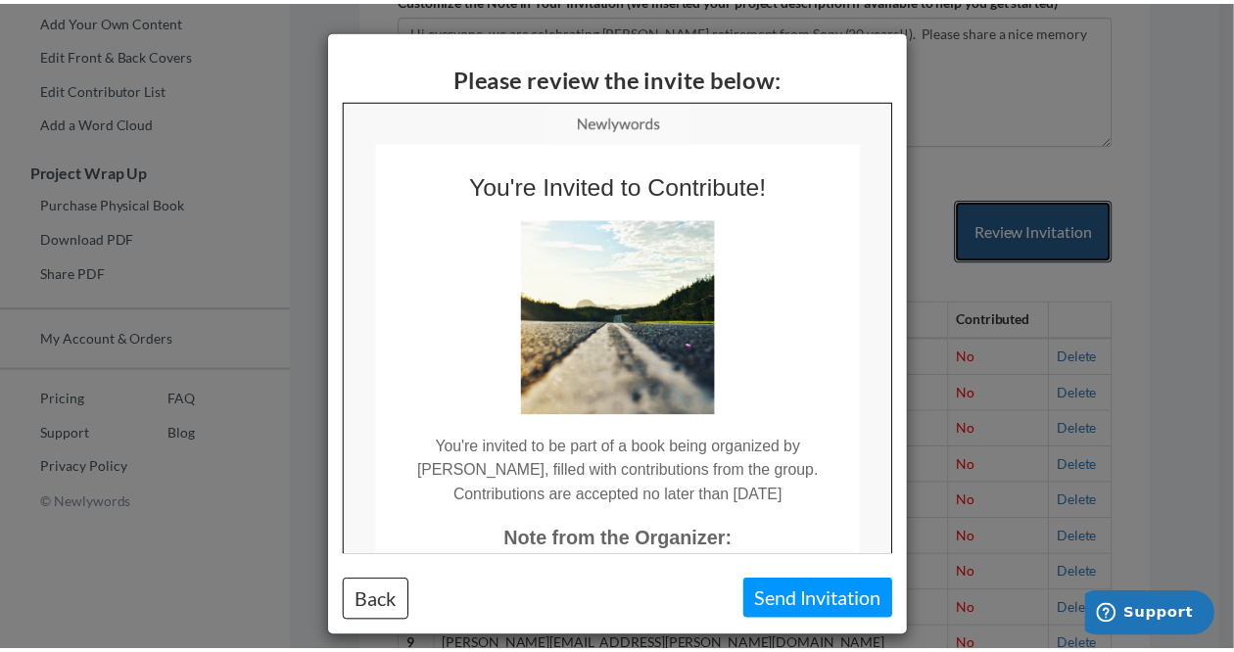
scroll to position [0, 0]
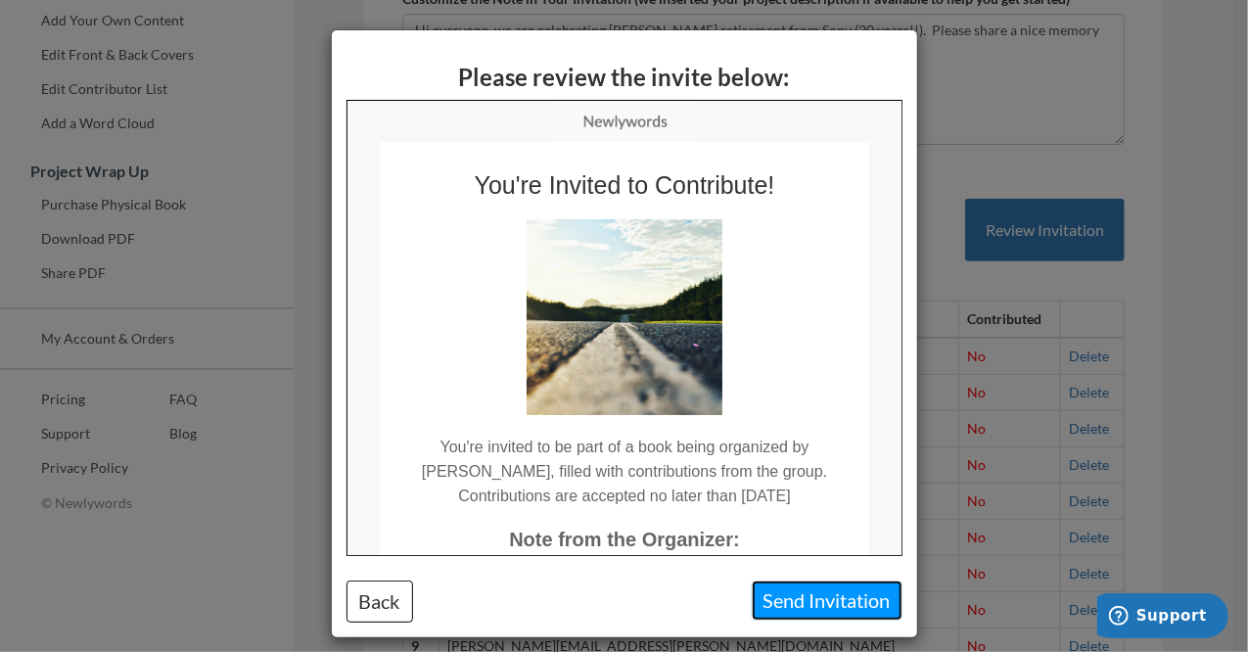
click at [797, 600] on button "Send Invitation" at bounding box center [827, 601] width 151 height 40
